Goal: Entertainment & Leisure: Consume media (video, audio)

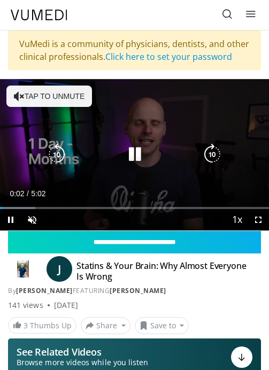
click at [55, 100] on button "Tap to unmute" at bounding box center [49, 96] width 86 height 21
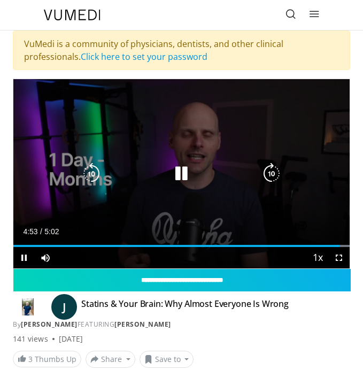
click at [130, 143] on div "10 seconds Tap to unmute" at bounding box center [181, 173] width 337 height 189
